Goal: Information Seeking & Learning: Check status

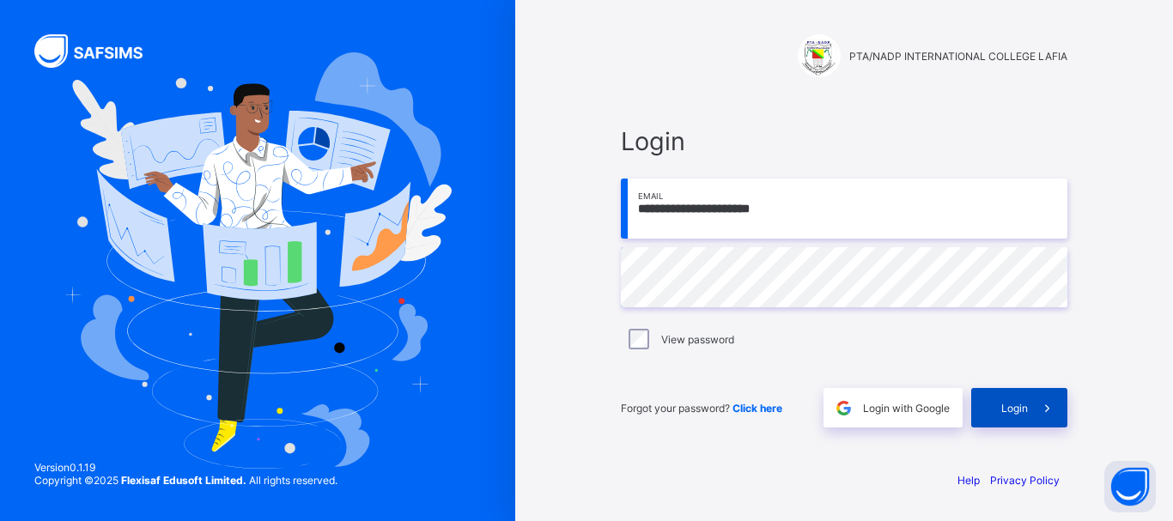
click at [1001, 402] on span "Login" at bounding box center [1014, 408] width 27 height 13
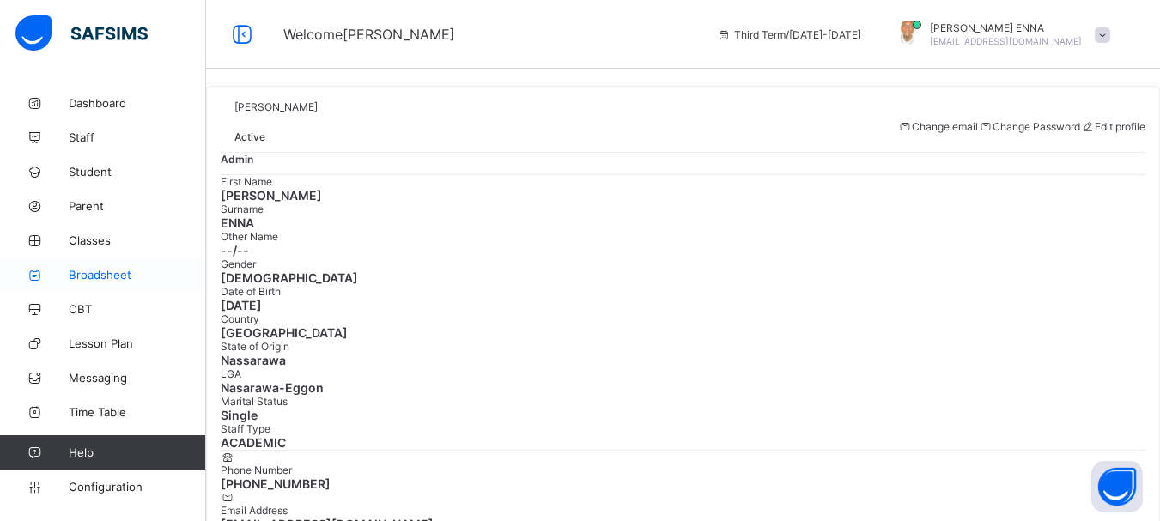
click at [100, 274] on span "Broadsheet" at bounding box center [137, 275] width 137 height 14
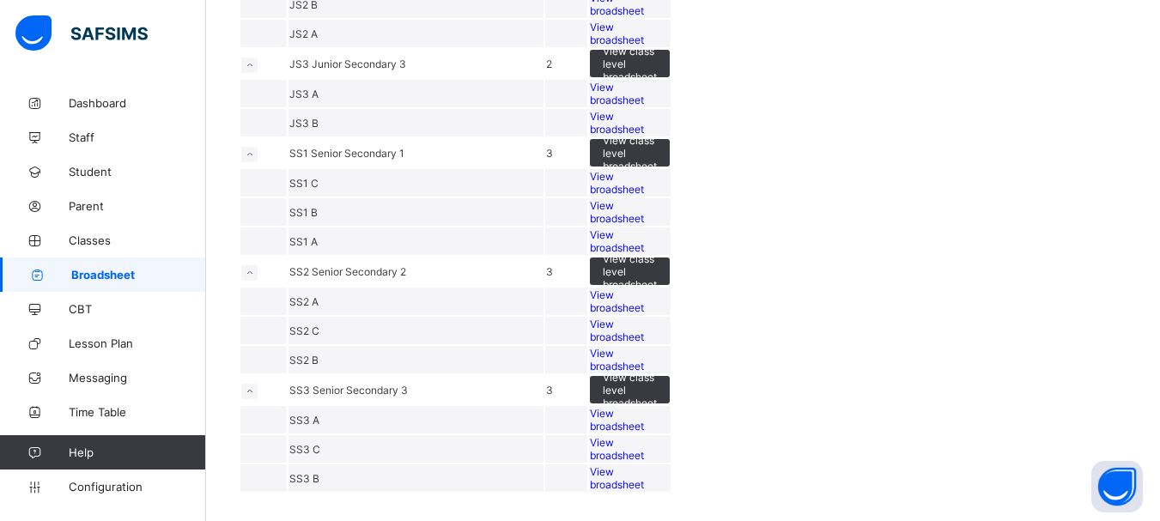
scroll to position [542, 0]
click at [644, 314] on span "View broadsheet" at bounding box center [617, 302] width 54 height 26
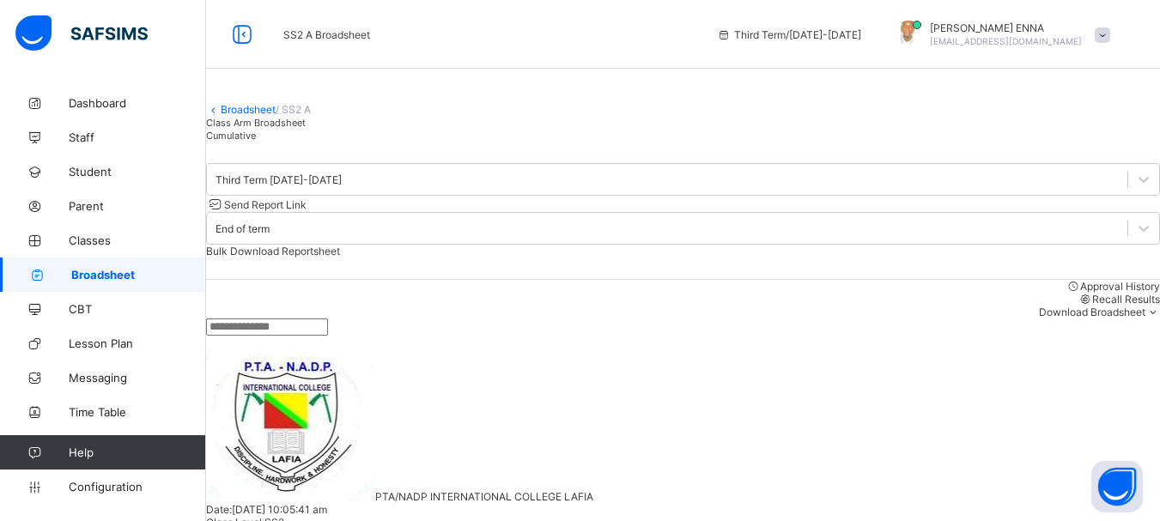
click at [380, 142] on div "Cumulative" at bounding box center [683, 135] width 954 height 13
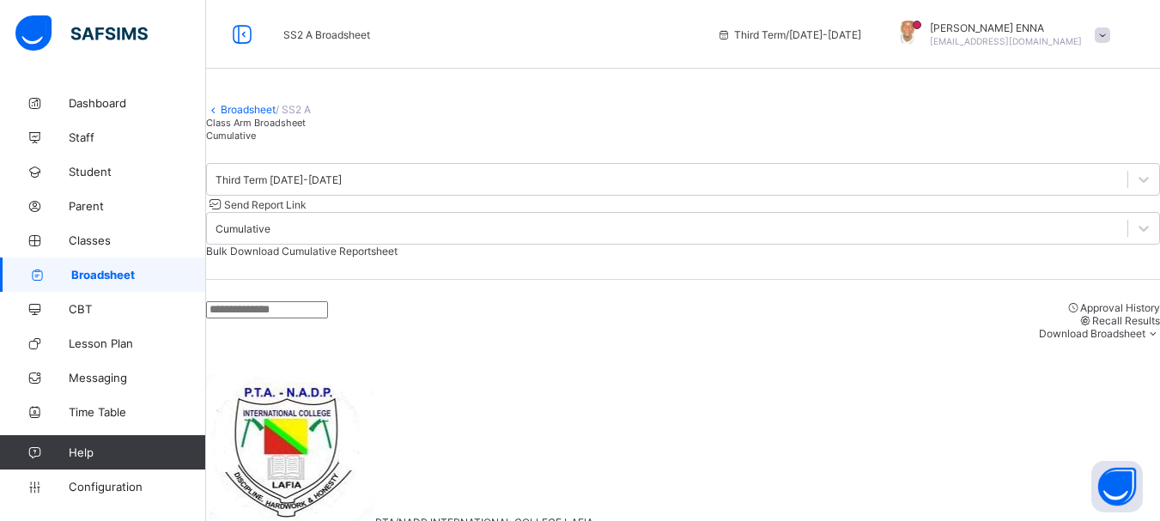
click at [307, 129] on div "Class Arm Broadsheet" at bounding box center [683, 122] width 954 height 13
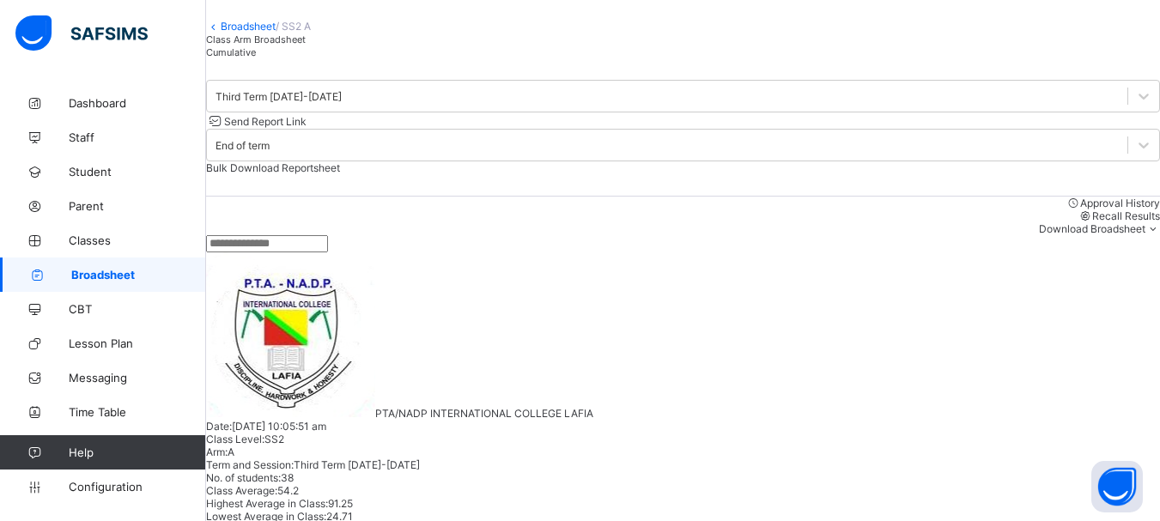
scroll to position [94, 0]
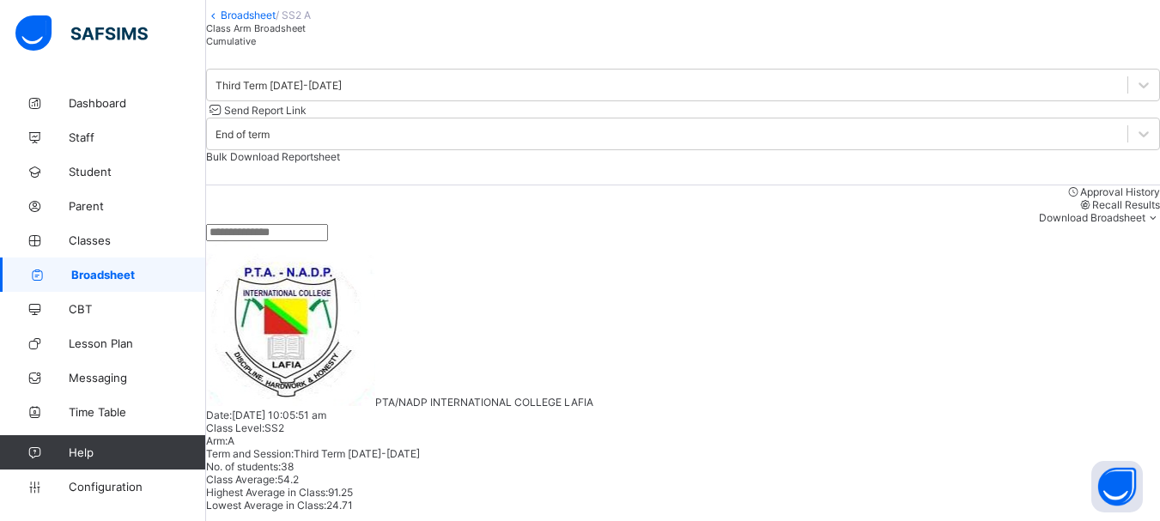
click at [328, 241] on input "text" at bounding box center [267, 232] width 122 height 17
type input "****"
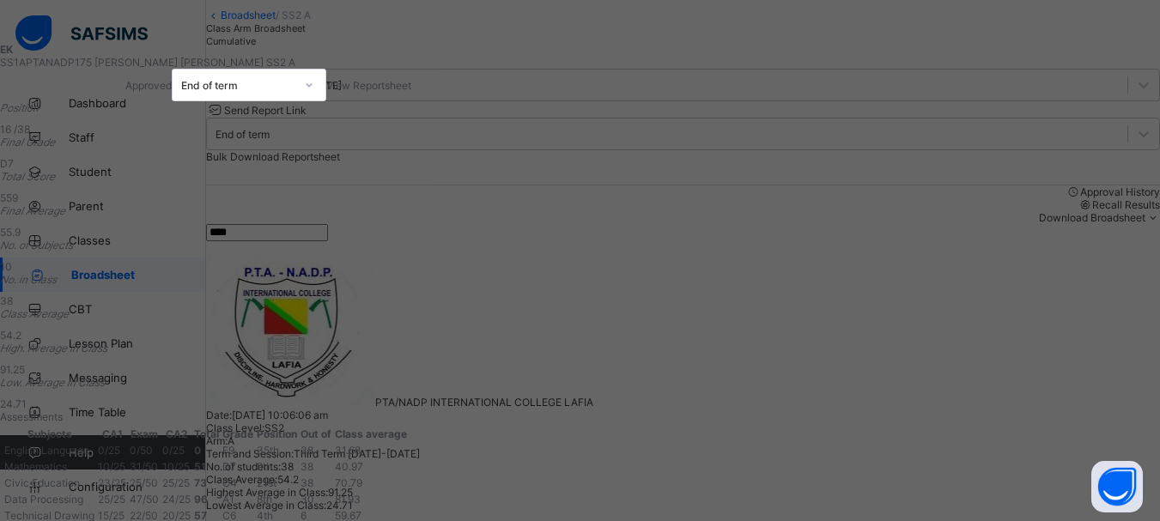
click at [411, 92] on div "View Reportsheet" at bounding box center [368, 85] width 85 height 13
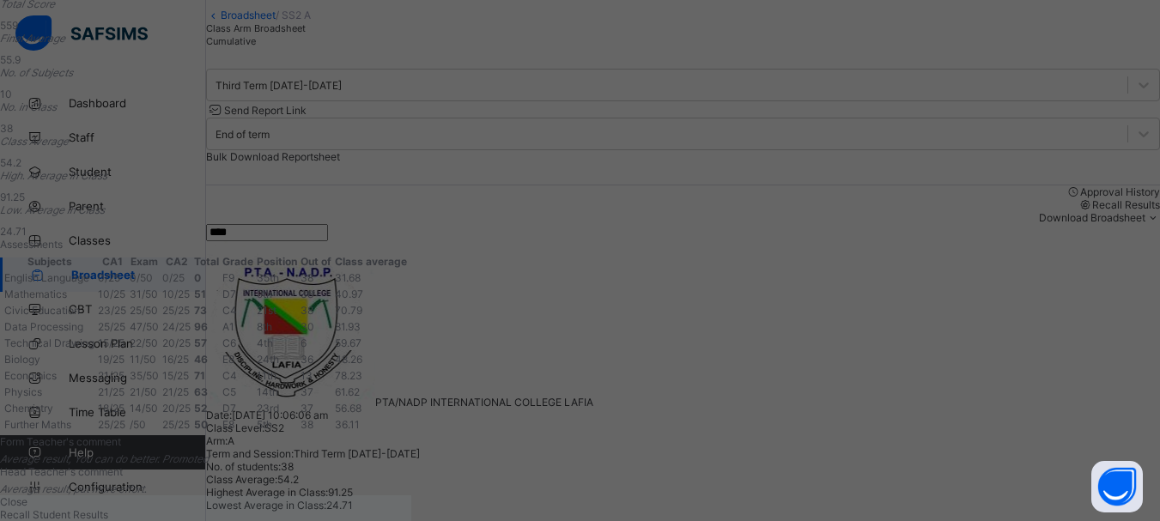
click at [27, 495] on span "Close" at bounding box center [13, 501] width 27 height 13
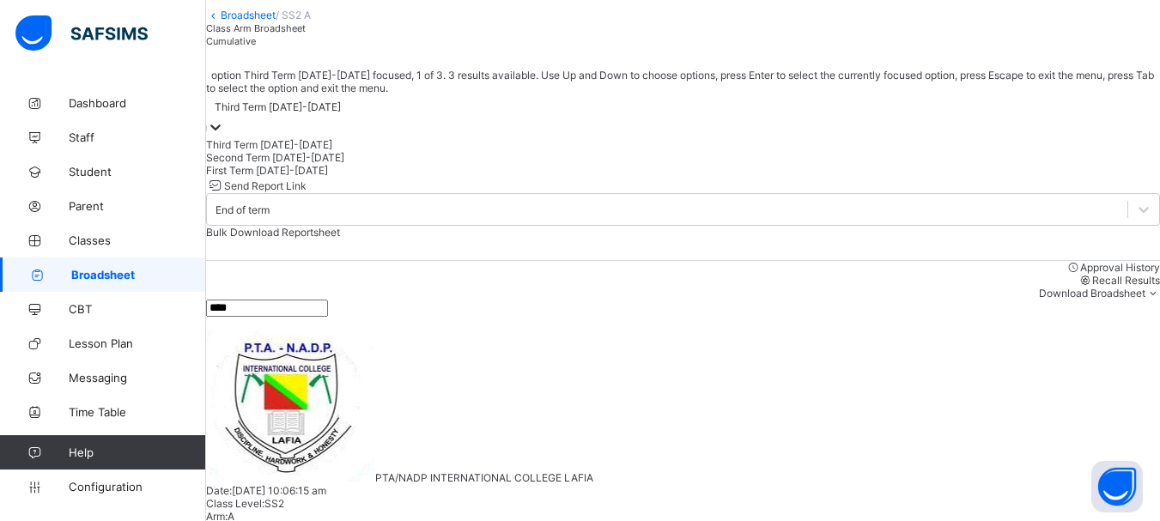
click at [224, 138] on div at bounding box center [215, 128] width 17 height 20
click at [315, 177] on div "First Term 2024-2025" at bounding box center [683, 170] width 954 height 13
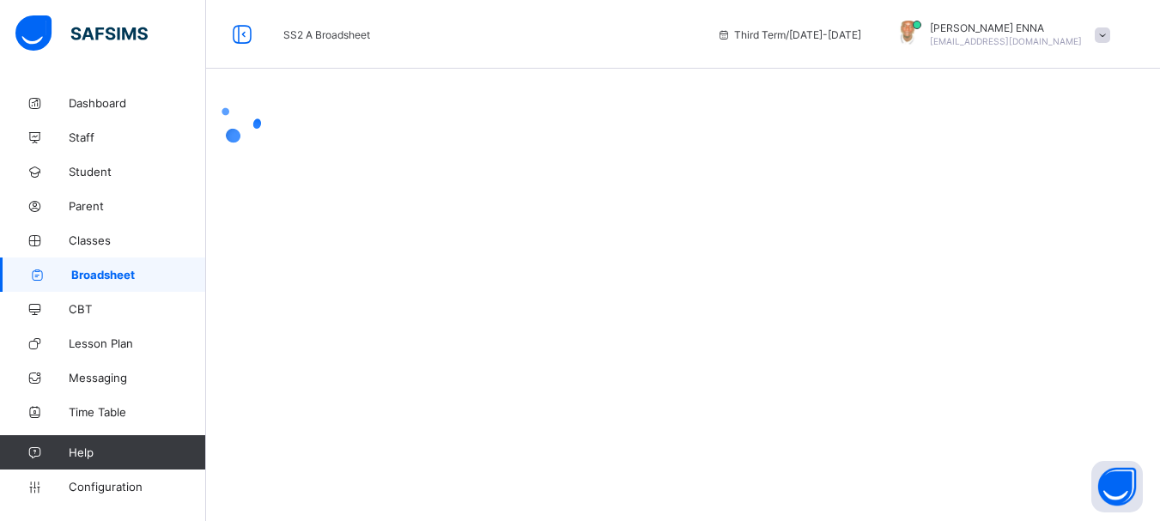
scroll to position [0, 0]
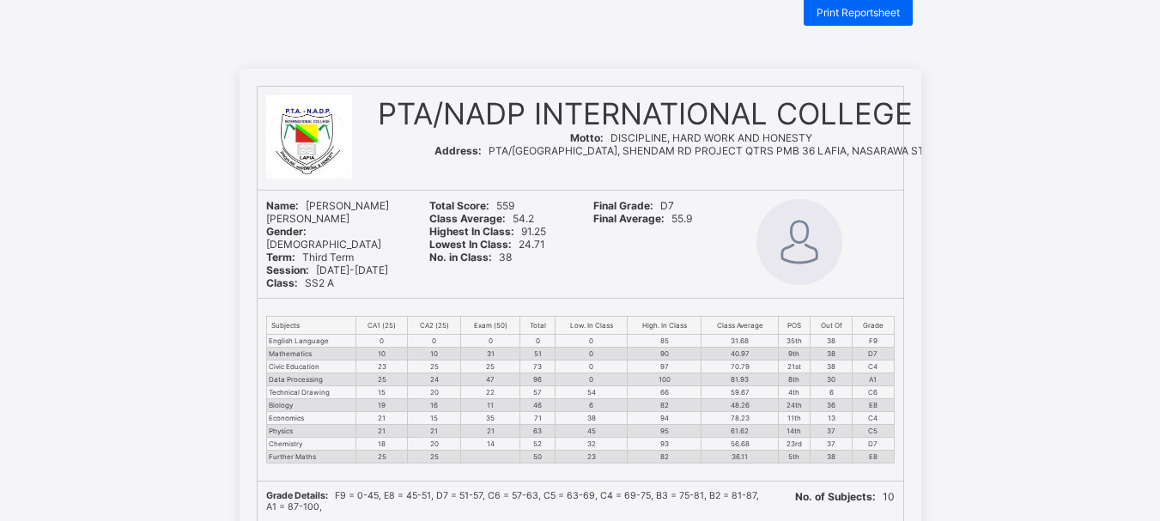
scroll to position [35, 0]
